Goal: Use online tool/utility: Utilize a website feature to perform a specific function

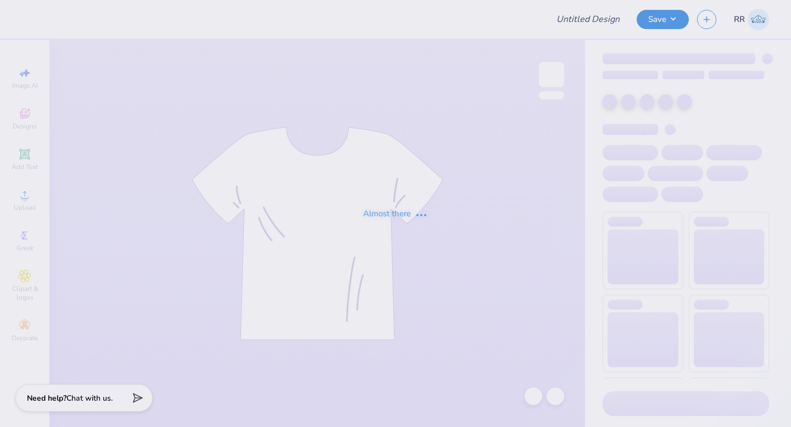
type input "Mock Proof"
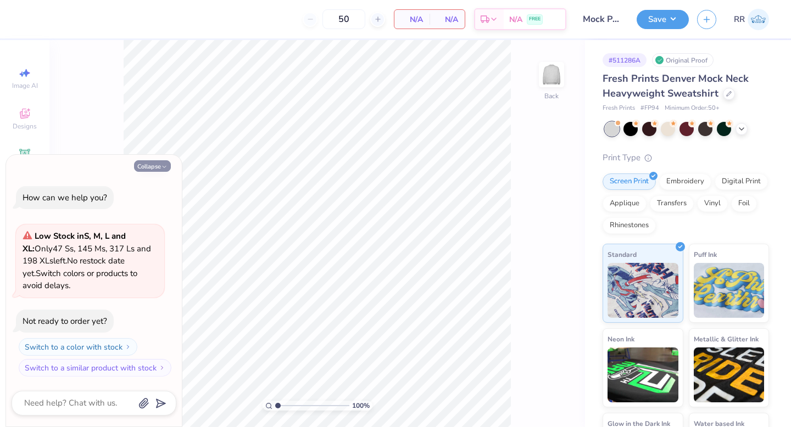
click at [145, 161] on button "Collapse" at bounding box center [152, 166] width 37 height 12
type textarea "x"
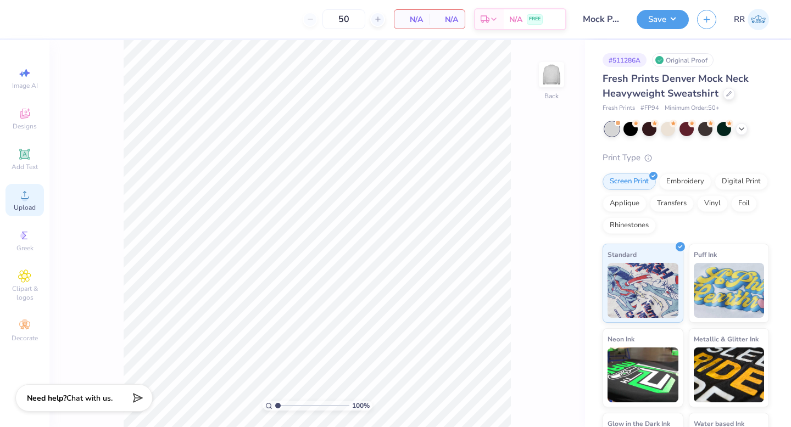
click at [29, 198] on icon at bounding box center [24, 194] width 13 height 13
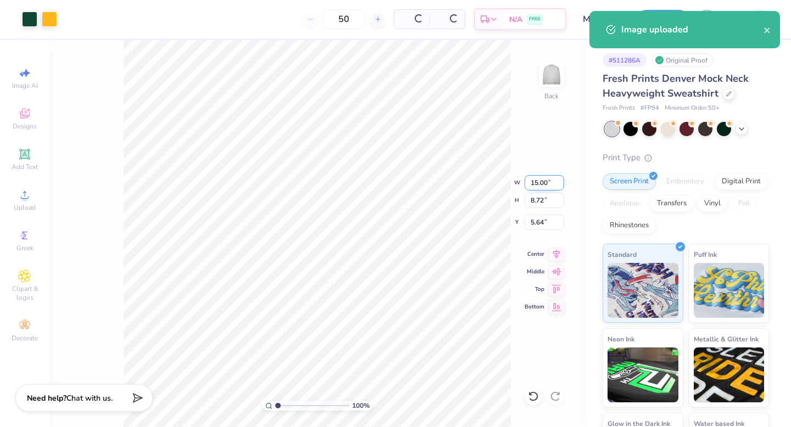
click at [544, 186] on input "15.00" at bounding box center [545, 182] width 40 height 15
click at [545, 186] on input "15.00" at bounding box center [545, 182] width 40 height 15
type input "10.00"
type input "5.82"
type input "3.00"
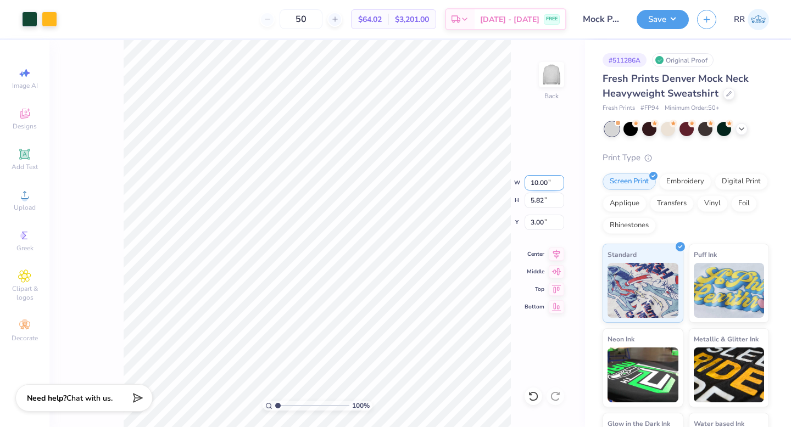
click at [542, 182] on input "10.00" at bounding box center [545, 182] width 40 height 15
type input "12.00"
type input "6.98"
drag, startPoint x: 539, startPoint y: 222, endPoint x: 520, endPoint y: 226, distance: 20.0
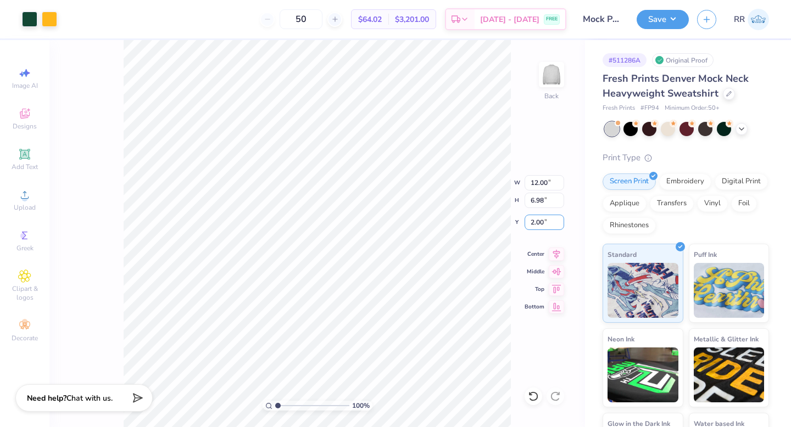
click at [526, 225] on input "2.00" at bounding box center [545, 222] width 40 height 15
type input "3.00"
click at [666, 18] on button "Save" at bounding box center [663, 17] width 52 height 19
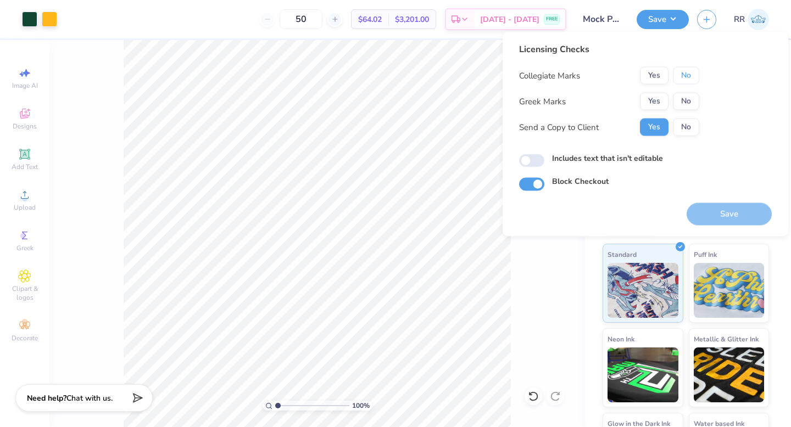
drag, startPoint x: 681, startPoint y: 77, endPoint x: 701, endPoint y: 90, distance: 23.9
click at [681, 77] on button "No" at bounding box center [686, 76] width 26 height 18
click at [650, 107] on button "Yes" at bounding box center [654, 102] width 29 height 18
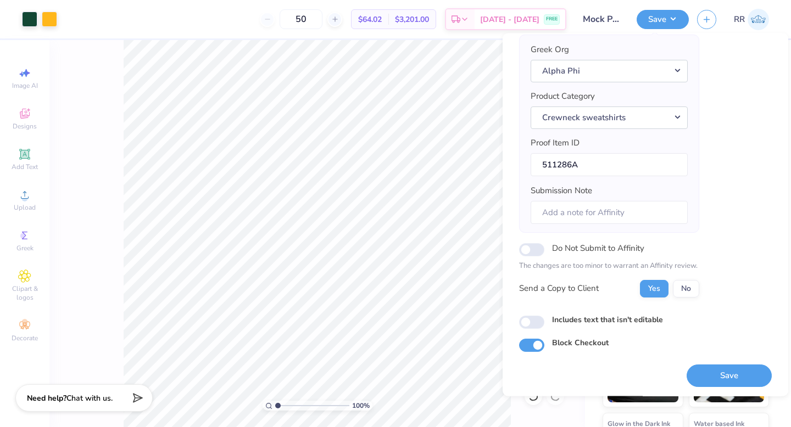
scroll to position [86, 0]
drag, startPoint x: 718, startPoint y: 370, endPoint x: 731, endPoint y: 364, distance: 14.5
click at [721, 370] on button "Save" at bounding box center [729, 375] width 85 height 23
